Goal: Find specific page/section: Find specific page/section

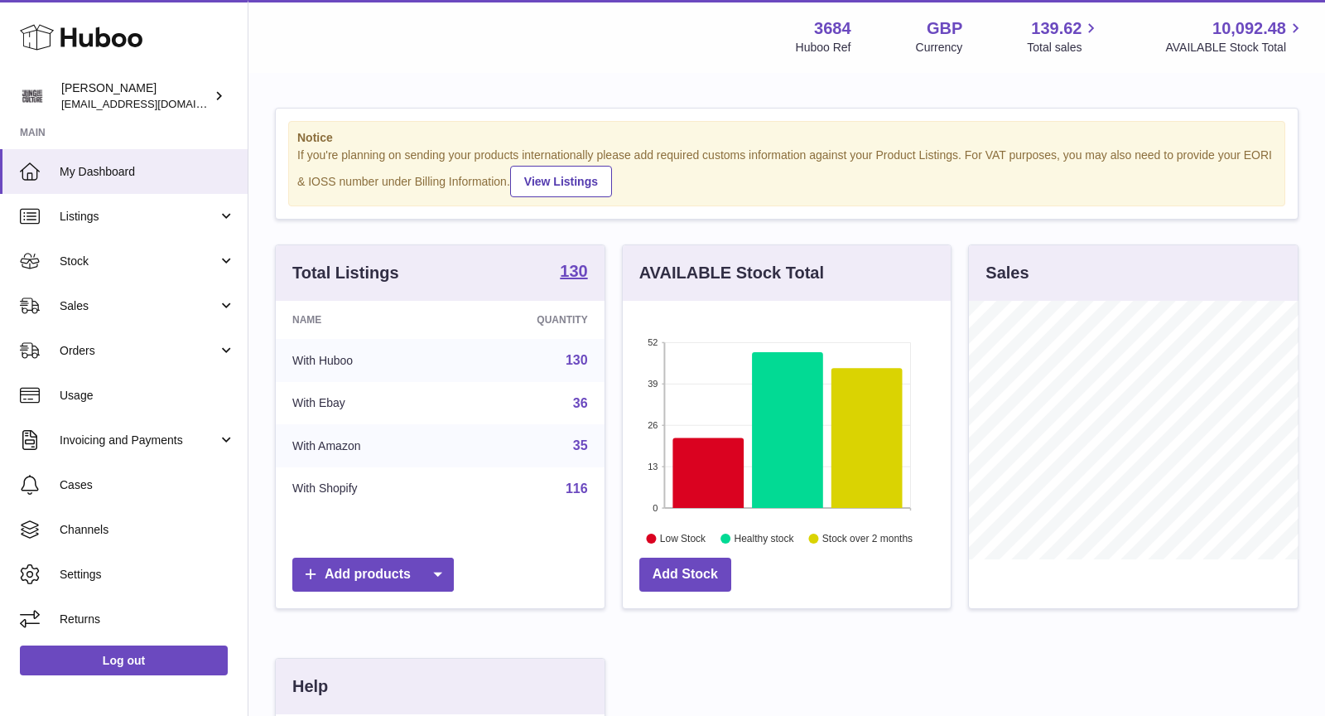
scroll to position [258, 329]
click at [94, 307] on span "Sales" at bounding box center [139, 306] width 158 height 16
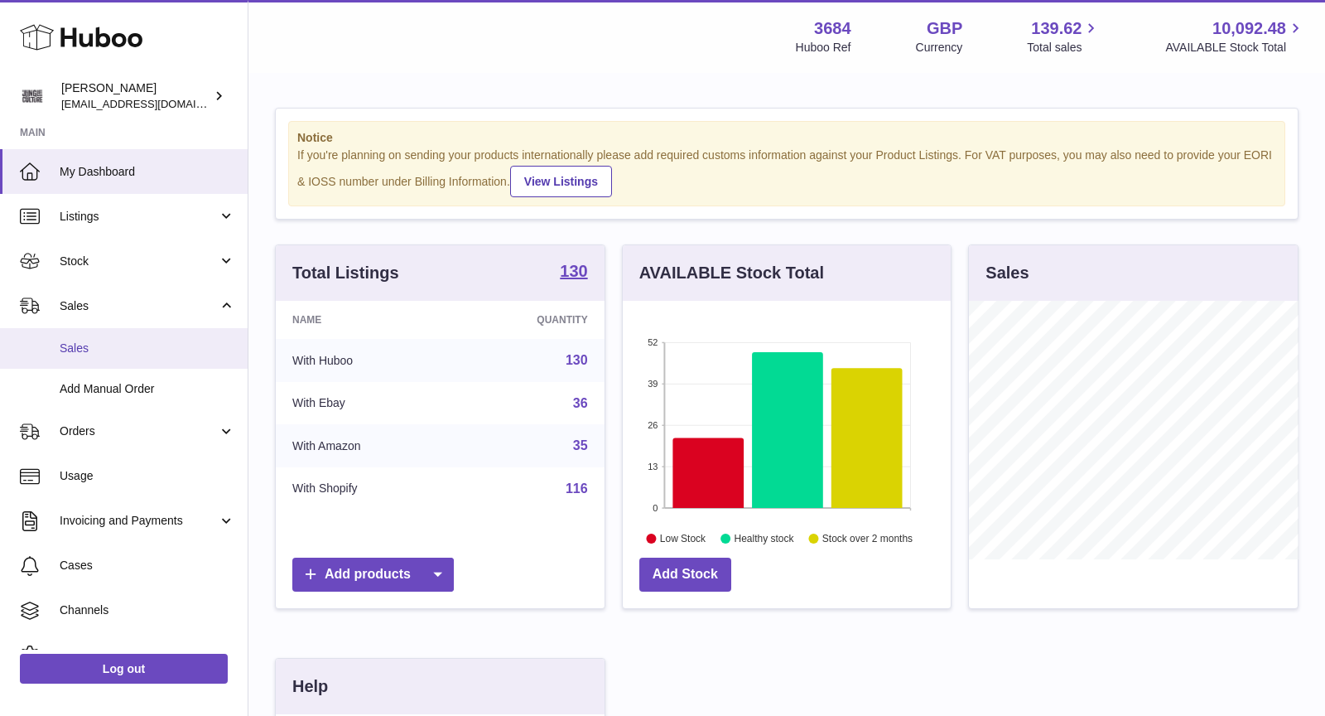
click at [94, 338] on link "Sales" at bounding box center [124, 348] width 248 height 41
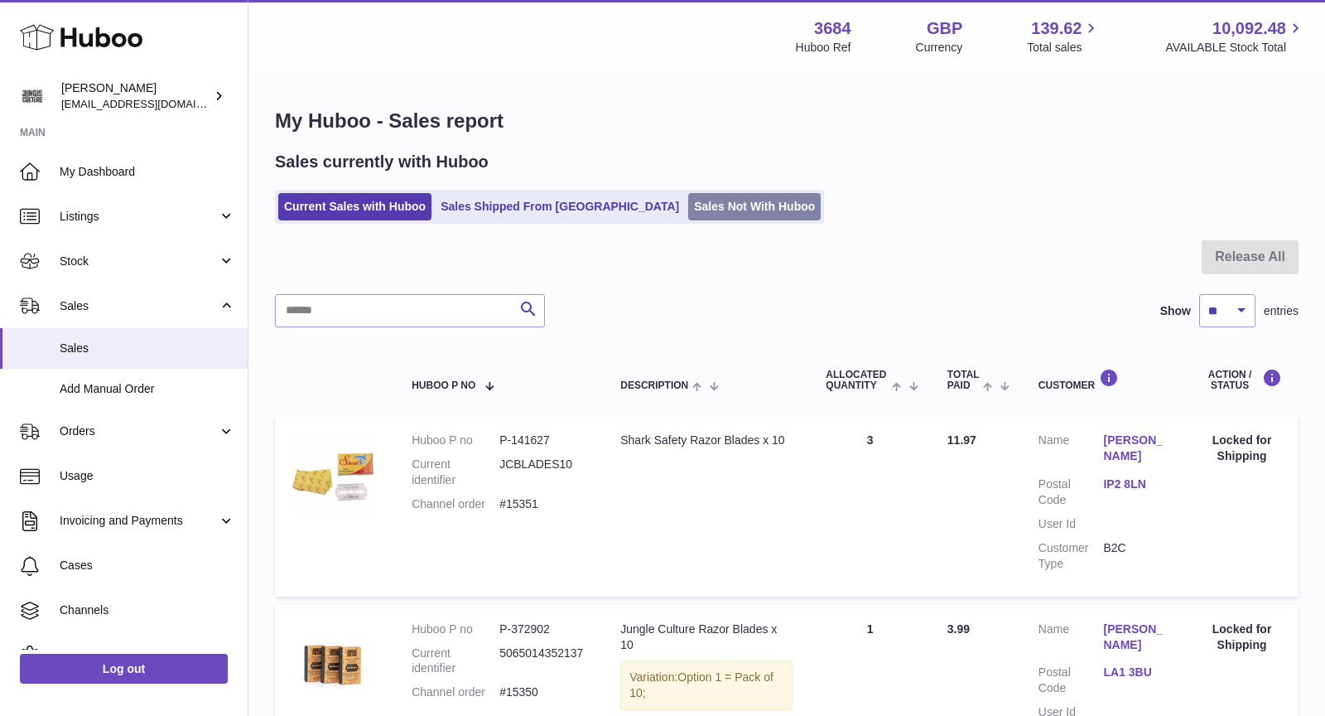
click at [688, 200] on link "Sales Not With Huboo" at bounding box center [754, 206] width 133 height 27
